Goal: Task Accomplishment & Management: Use online tool/utility

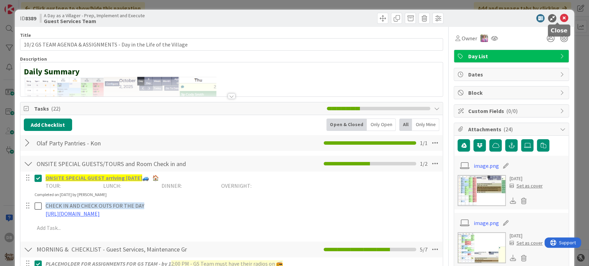
click at [560, 16] on icon at bounding box center [563, 18] width 8 height 8
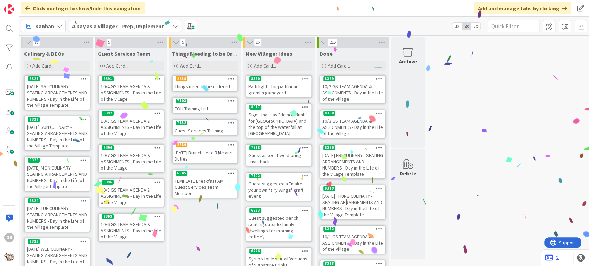
click at [126, 94] on div "10/4 GS TEAM AGENDA & ASSIGNMENTS - Day in the Life of the Village" at bounding box center [131, 92] width 65 height 21
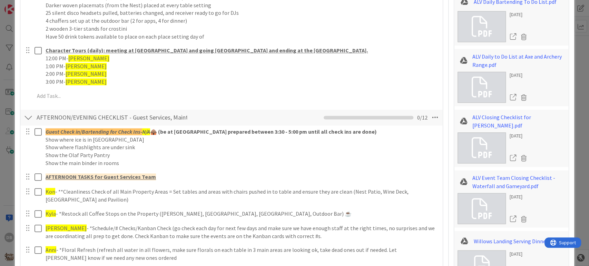
scroll to position [498, 0]
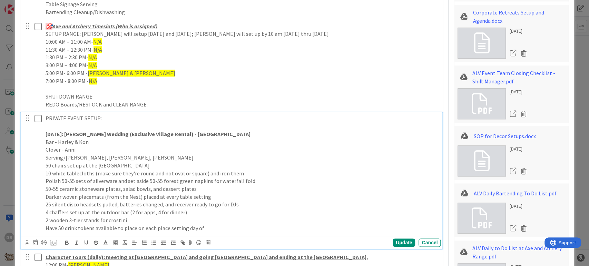
drag, startPoint x: 140, startPoint y: 158, endPoint x: 149, endPoint y: 156, distance: 9.8
click at [149, 156] on p "Serving/[PERSON_NAME], [PERSON_NAME], [PERSON_NAME]" at bounding box center [242, 158] width 392 height 8
click at [150, 156] on p "Serving/[PERSON_NAME], [PERSON_NAME], [PERSON_NAME]" at bounding box center [242, 158] width 392 height 8
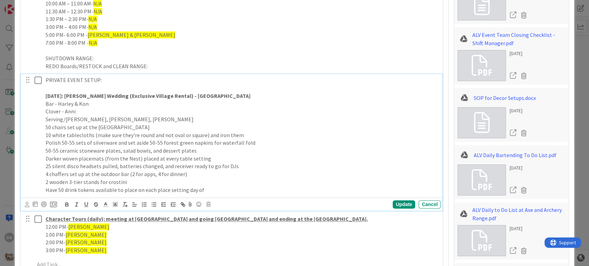
click at [160, 117] on p "Serving/[PERSON_NAME], [PERSON_NAME], [PERSON_NAME]" at bounding box center [242, 120] width 392 height 8
drag, startPoint x: 104, startPoint y: 118, endPoint x: 88, endPoint y: 118, distance: 16.6
click at [88, 118] on p "Serving/[PERSON_NAME], [PERSON_NAME], [PERSON_NAME]" at bounding box center [242, 120] width 392 height 8
drag, startPoint x: 136, startPoint y: 122, endPoint x: 26, endPoint y: 104, distance: 110.7
click at [26, 104] on div "PRIVATE EVENT SETUP: [DATE]: [PERSON_NAME] Wedding (Exclusive Village Rental) -…" at bounding box center [231, 135] width 417 height 122
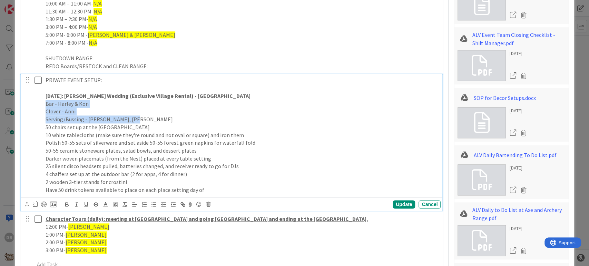
click at [137, 120] on p "Serving/Bussing - [PERSON_NAME], [PERSON_NAME]" at bounding box center [242, 120] width 392 height 8
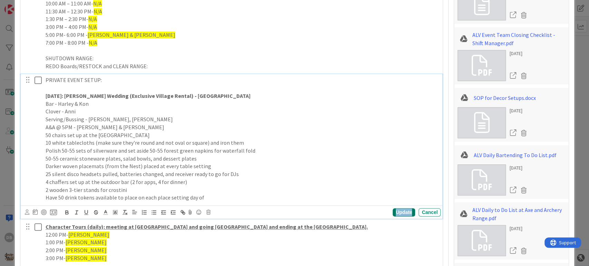
click at [398, 211] on div "Update" at bounding box center [403, 212] width 22 height 8
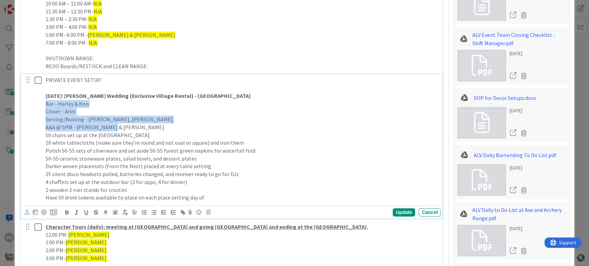
drag, startPoint x: 114, startPoint y: 130, endPoint x: 42, endPoint y: 104, distance: 77.1
click at [42, 104] on div "PRIVATE EVENT SETUP: [DATE]: [PERSON_NAME] Wedding (Exclusive Village Rental) -…" at bounding box center [231, 139] width 417 height 130
click at [119, 212] on span at bounding box center [115, 211] width 10 height 9
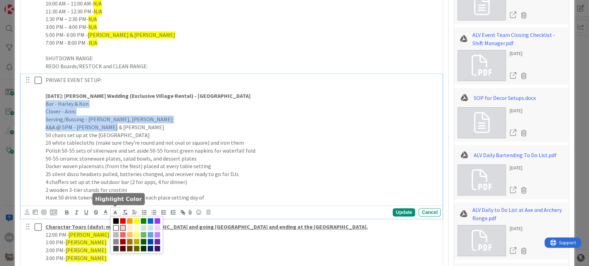
click at [124, 227] on span at bounding box center [123, 228] width 6 height 6
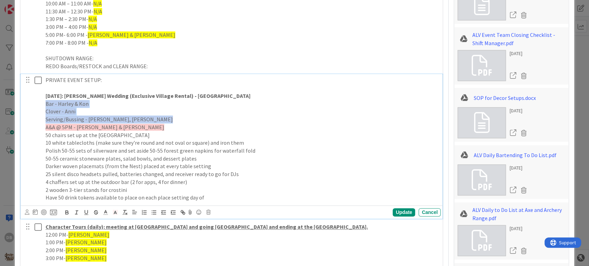
click at [110, 129] on p "A&A @ 5PM - [PERSON_NAME] & [PERSON_NAME]" at bounding box center [242, 127] width 392 height 8
drag, startPoint x: 110, startPoint y: 129, endPoint x: 39, endPoint y: 102, distance: 76.4
click at [39, 102] on div "PRIVATE EVENT SETUP: [DATE]: [PERSON_NAME] Wedding (Exclusive Village Rental) -…" at bounding box center [231, 139] width 417 height 130
copy div "Bar - Harley & Kon Clover - Anni Serving/Bussing - [PERSON_NAME], [PERSON_NAME]…"
